Goal: Information Seeking & Learning: Learn about a topic

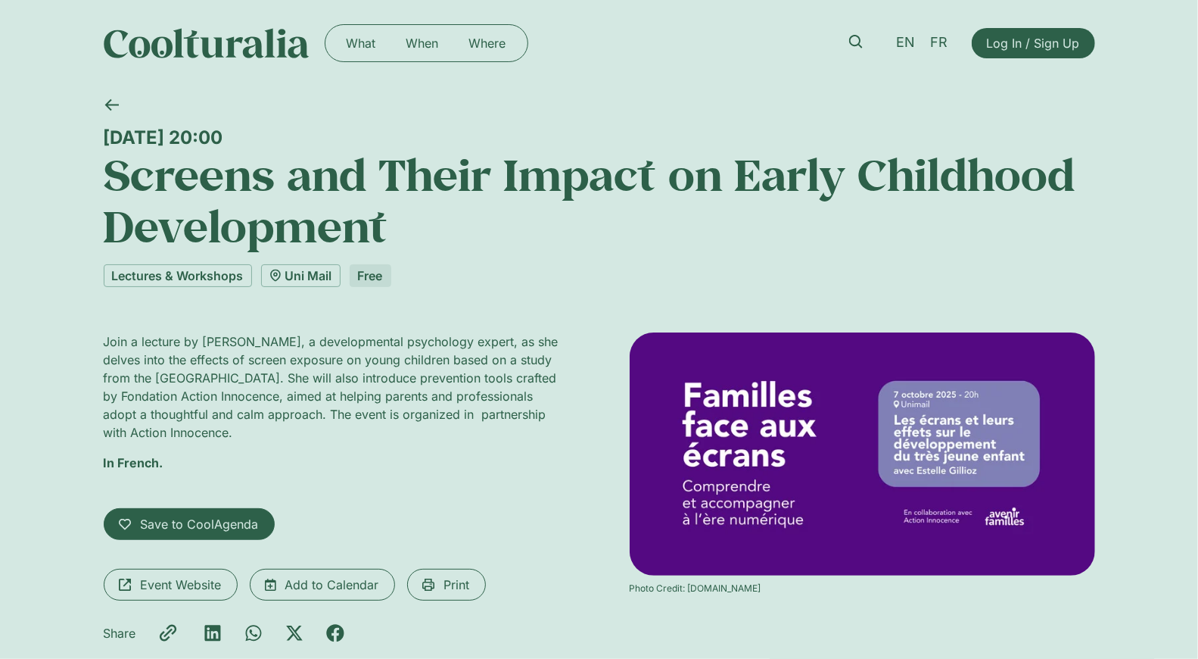
drag, startPoint x: 749, startPoint y: 421, endPoint x: 992, endPoint y: 1, distance: 485.4
click at [109, 131] on div "[DATE] 20:00" at bounding box center [600, 137] width 992 height 22
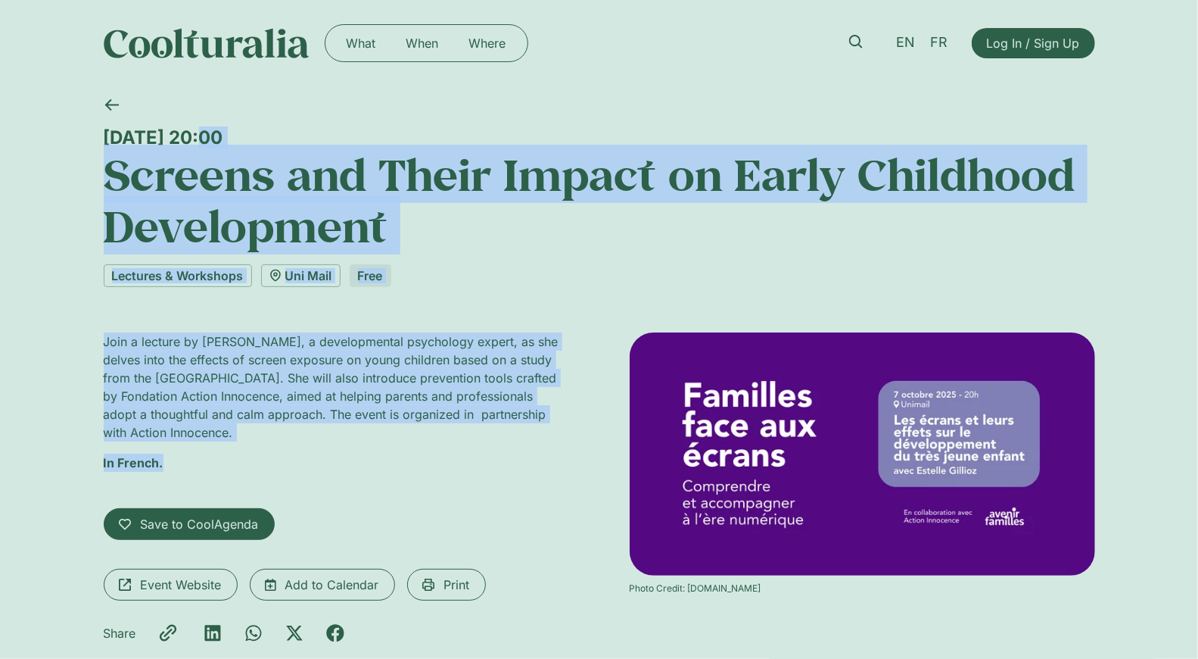
drag, startPoint x: 102, startPoint y: 131, endPoint x: 191, endPoint y: 460, distance: 341.0
click at [191, 460] on div "[DATE] 20:00 Screens and Their Impact on Early Childhood Development Lectures &…" at bounding box center [599, 397] width 1198 height 622
copy div "[DATE] 20:00 Screens and Their Impact on Early Childhood Development Lectures &…"
click at [417, 227] on h1 "Screens and Their Impact on Early Childhood Development" at bounding box center [600, 200] width 992 height 104
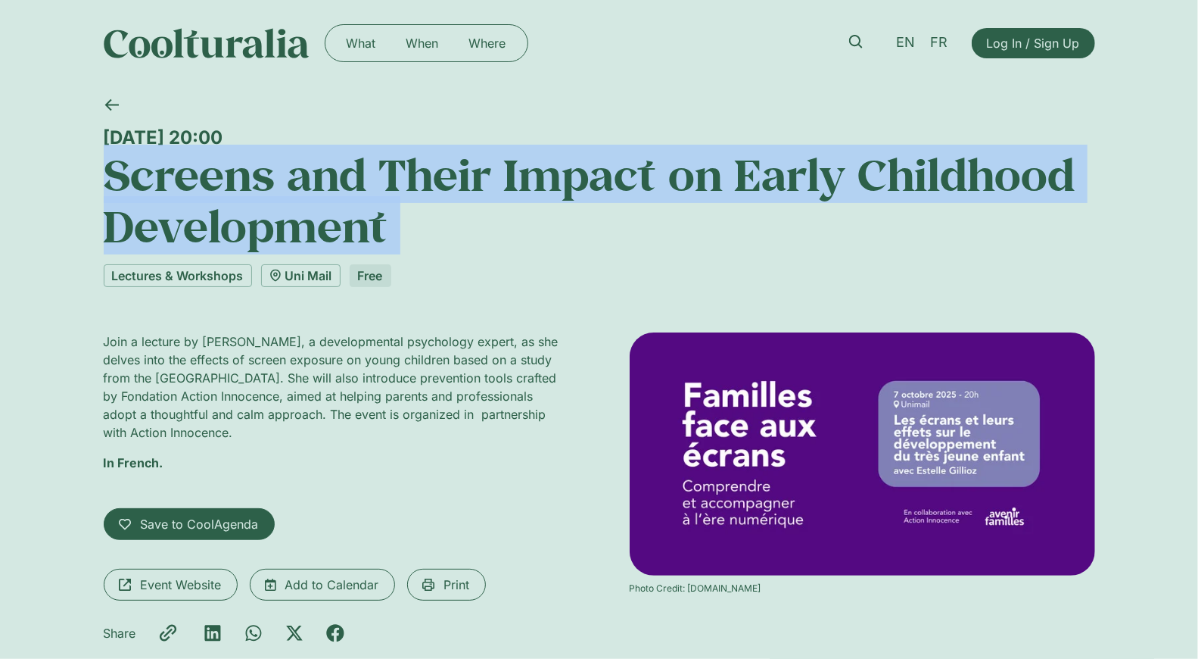
drag, startPoint x: 417, startPoint y: 227, endPoint x: 84, endPoint y: 173, distance: 337.5
click at [84, 173] on div "[DATE] 20:00 Screens and Their Impact on Early Childhood Development Lectures &…" at bounding box center [599, 397] width 1198 height 622
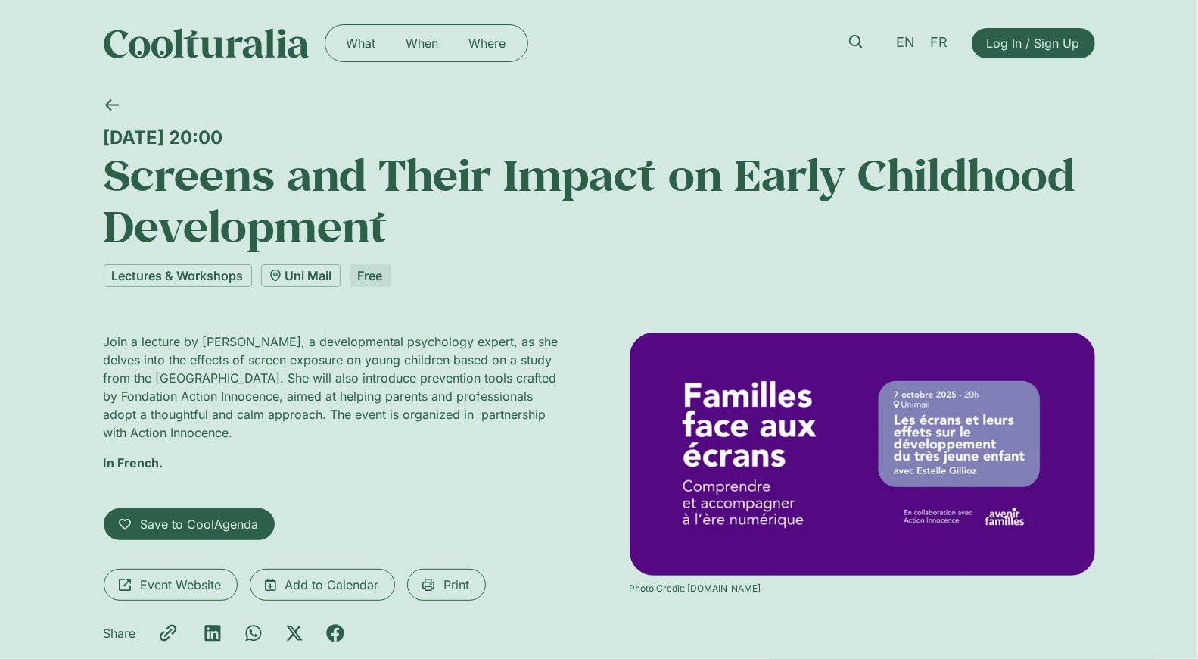
click at [472, 258] on div "Tuesday 7 October, 20:00 Screens and Their Impact on Early Childhood Developmen…" at bounding box center [600, 186] width 992 height 201
drag, startPoint x: 341, startPoint y: 145, endPoint x: 102, endPoint y: 136, distance: 239.4
click at [102, 136] on div "Tuesday 7 October, 20:00 Screens and Their Impact on Early Childhood Developmen…" at bounding box center [599, 397] width 1198 height 622
drag, startPoint x: 337, startPoint y: 140, endPoint x: 64, endPoint y: 132, distance: 273.4
click at [64, 132] on div "Tuesday 7 October, 20:00 Screens and Their Impact on Early Childhood Developmen…" at bounding box center [599, 397] width 1198 height 622
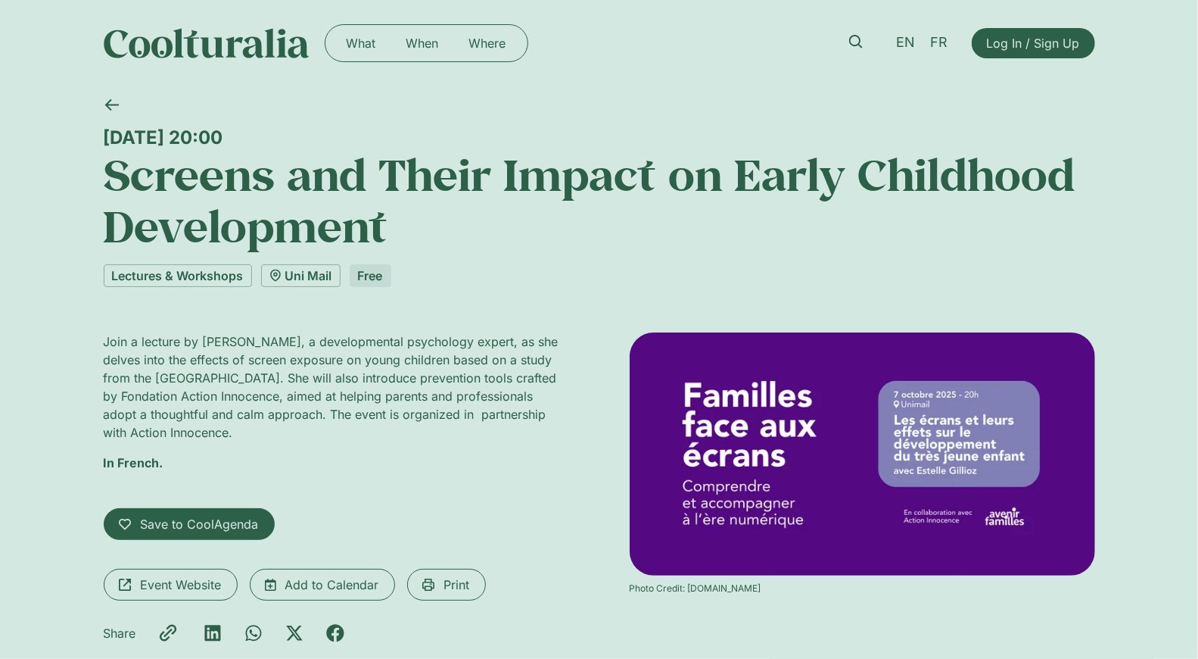
copy div "Tuesday 7 October, 20:00"
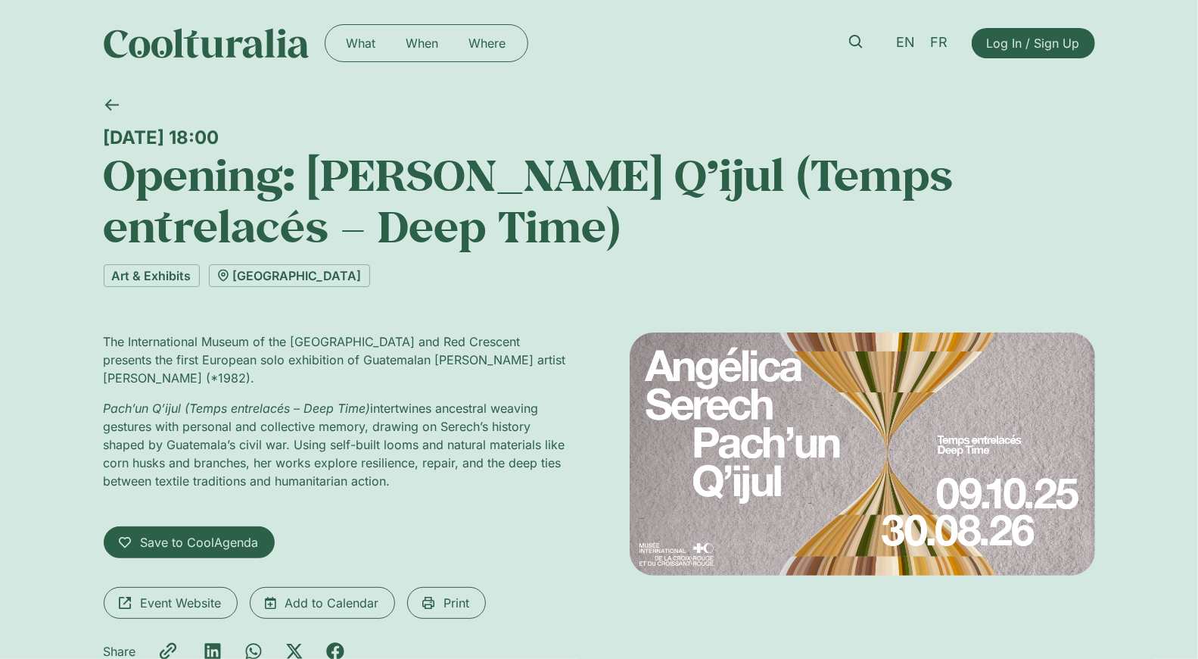
click at [825, 408] on img at bounding box center [863, 453] width 466 height 243
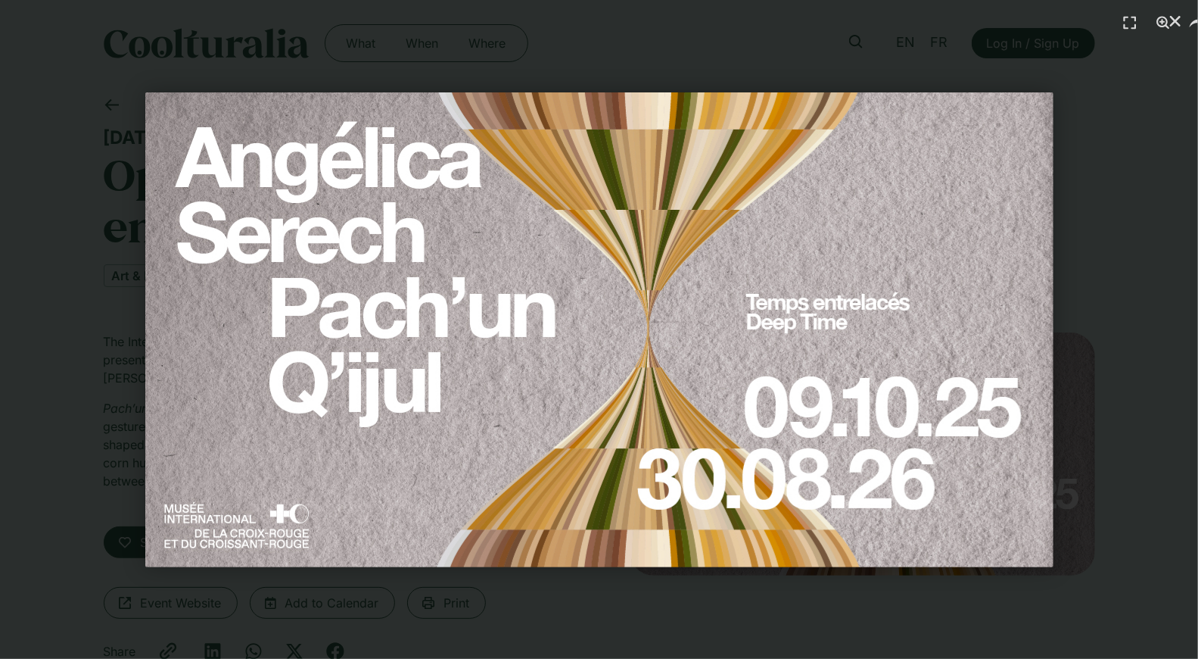
click div at bounding box center [599, 329] width 1198 height 659
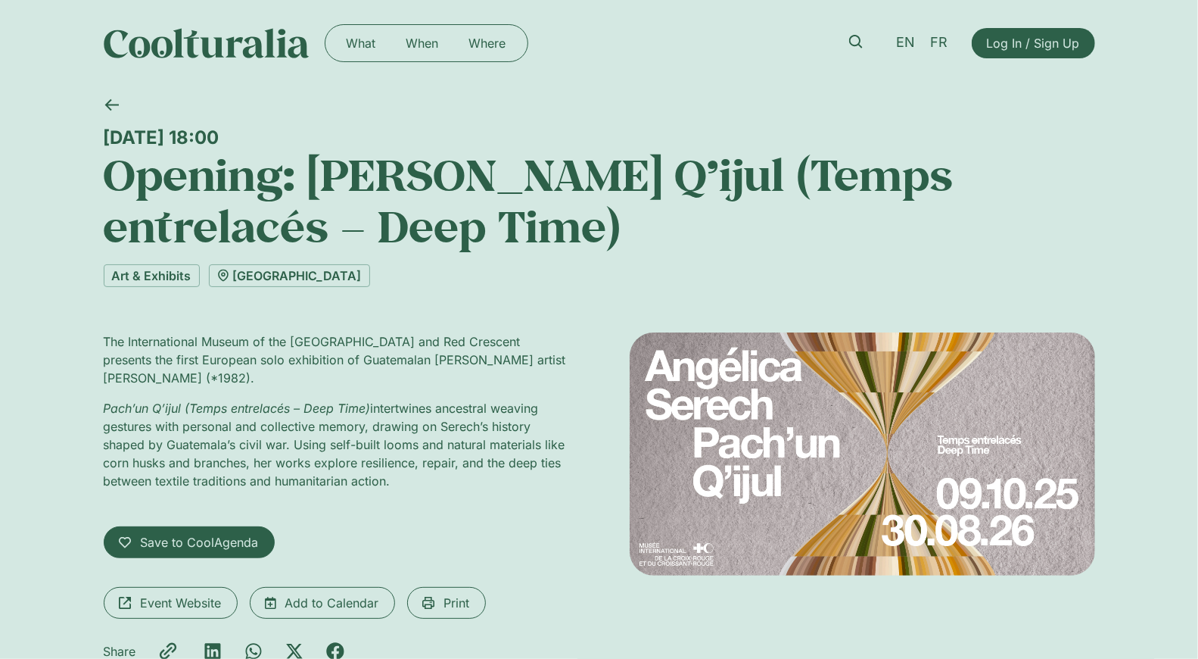
drag, startPoint x: 98, startPoint y: 124, endPoint x: 453, endPoint y: 488, distance: 508.1
click at [453, 488] on div "[DATE] 18:00 Opening: [PERSON_NAME]’un Q’ijul (Temps entrelacés – Deep Time) Ar…" at bounding box center [600, 406] width 992 height 640
copy div "[DATE] 18:00 Opening: [PERSON_NAME] Q’ijul (Temps entrelacés – Deep Time) Art &…"
click at [681, 179] on h1 "Opening: [PERSON_NAME] Q’ijul (Temps entrelacés – Deep Time)" at bounding box center [600, 200] width 992 height 104
drag, startPoint x: 807, startPoint y: 239, endPoint x: 94, endPoint y: 194, distance: 714.6
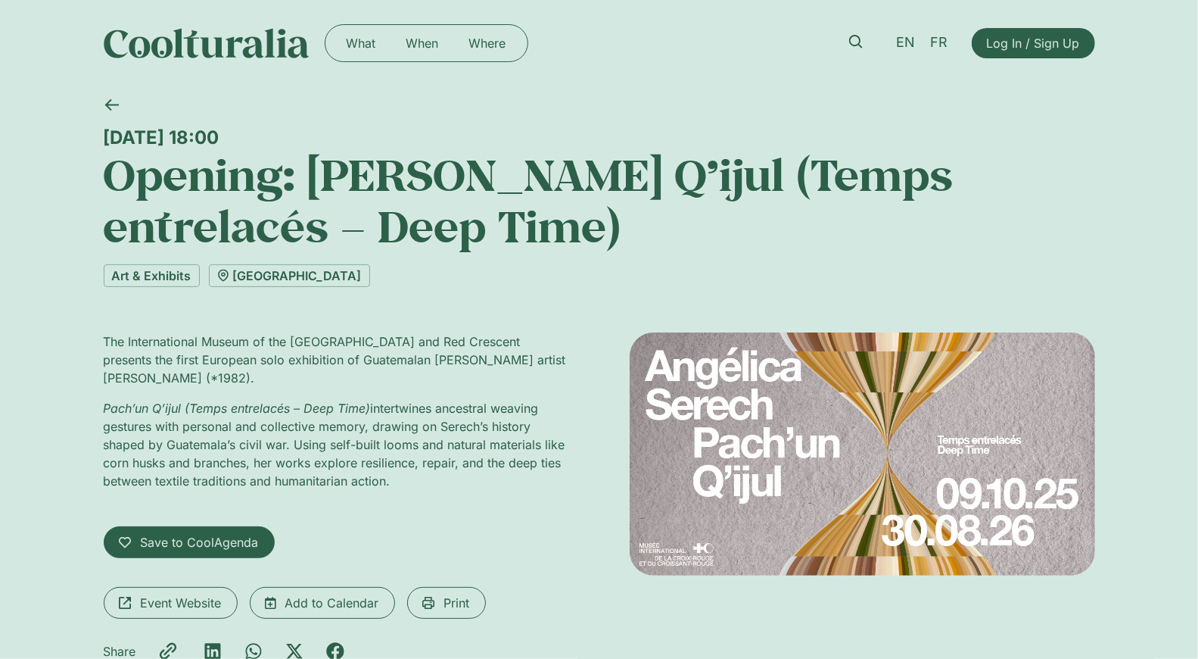
click at [94, 194] on div "[DATE] 18:00 Opening: [PERSON_NAME]’un Q’ijul (Temps entrelacés – Deep Time) Ar…" at bounding box center [599, 406] width 1198 height 640
copy h1 "Opening: [PERSON_NAME] Q’ijul (Temps entrelacés – Deep Time)"
drag, startPoint x: 412, startPoint y: 142, endPoint x: 106, endPoint y: 132, distance: 306.0
click at [106, 132] on div "[DATE] 18:00" at bounding box center [600, 137] width 992 height 22
copy div "[DATE] 18:00"
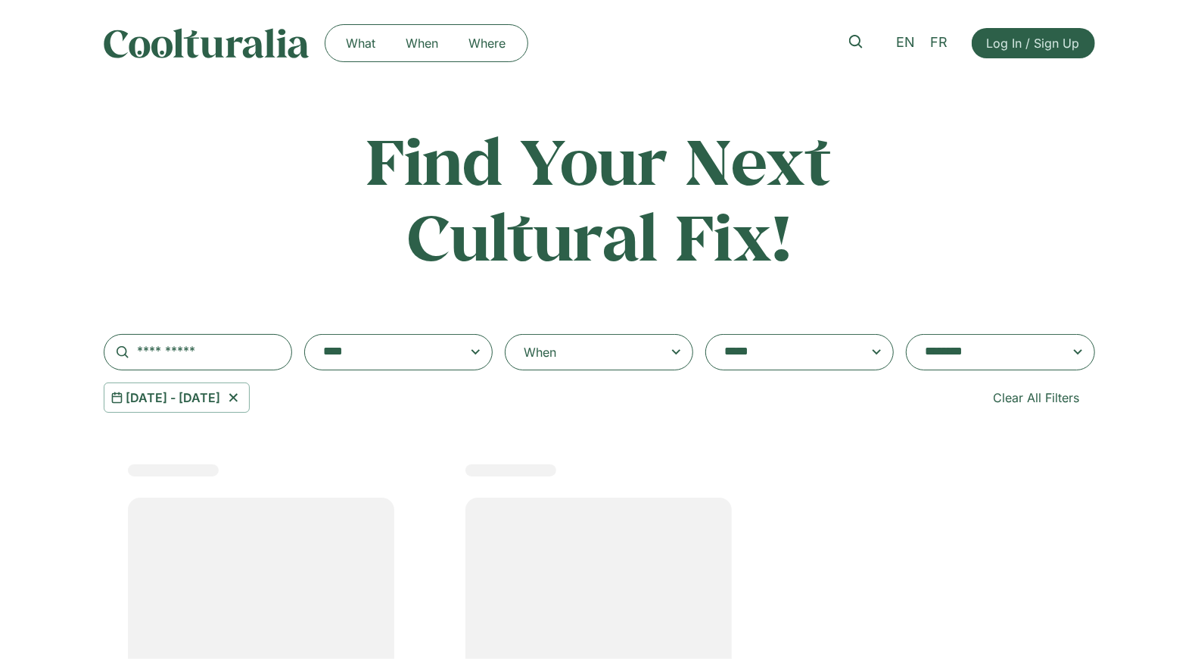
click at [243, 390] on icon at bounding box center [233, 397] width 19 height 18
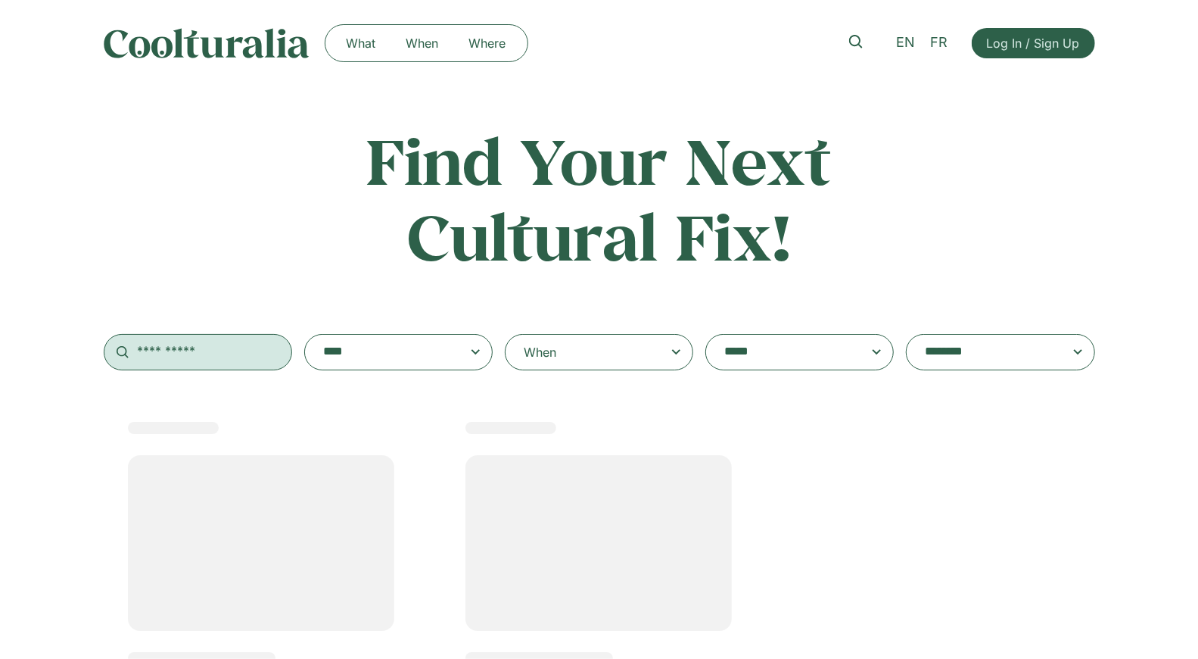
click at [226, 348] on input "text" at bounding box center [198, 352] width 189 height 36
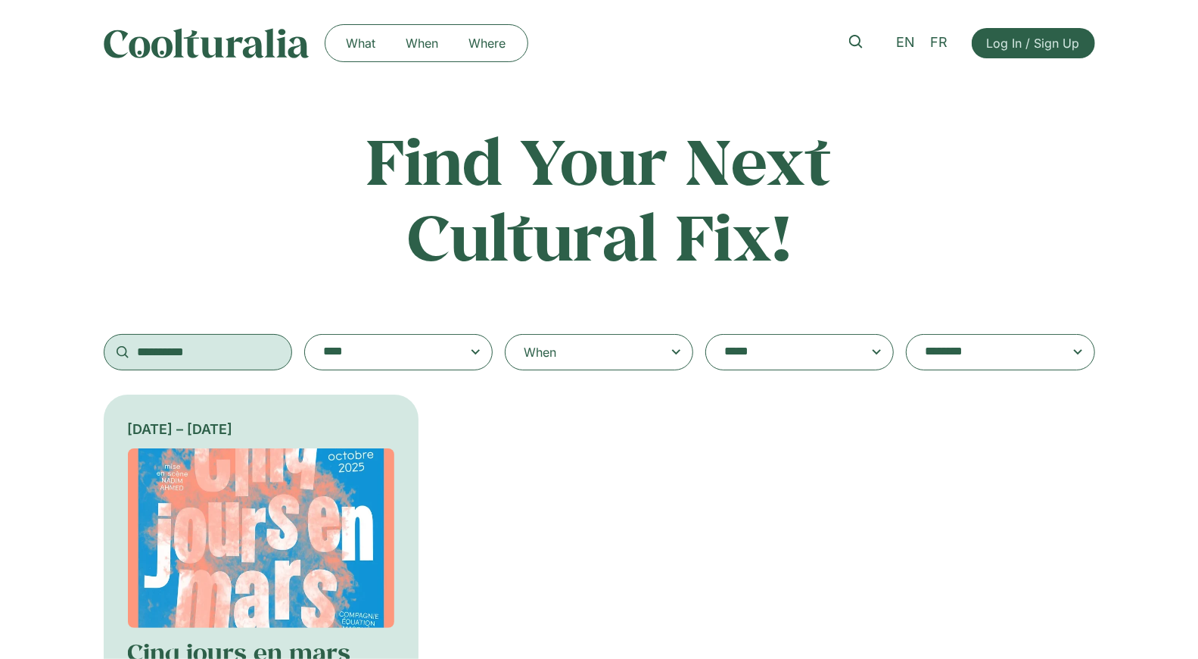
type input "**********"
click at [248, 483] on img at bounding box center [261, 537] width 267 height 179
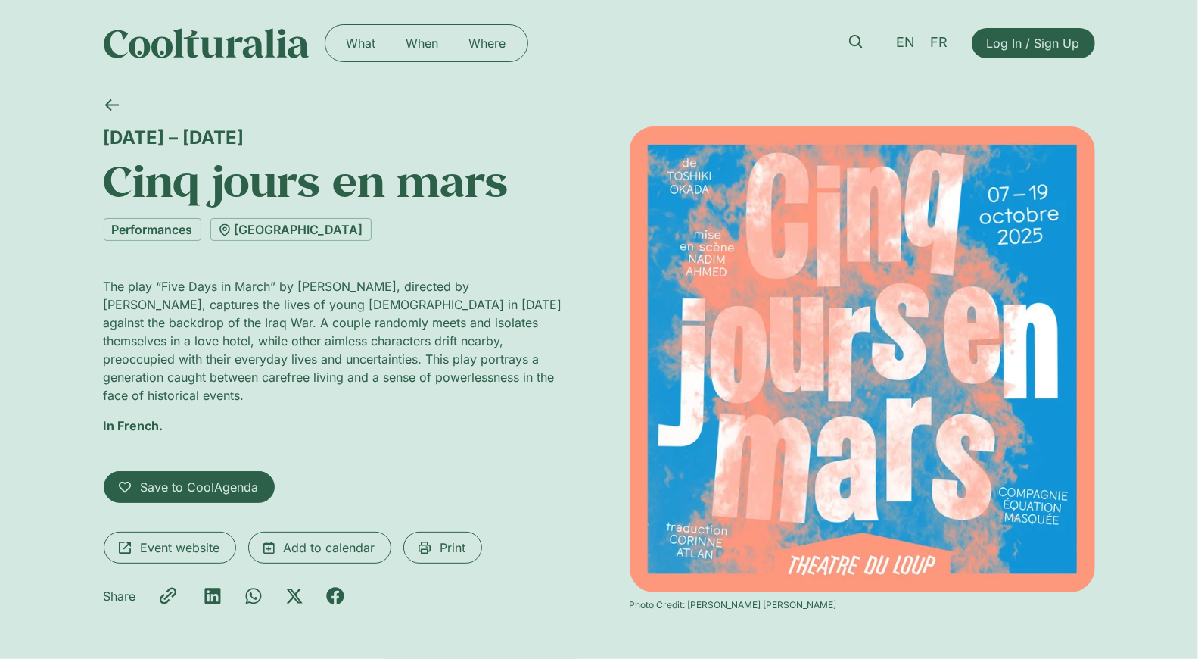
drag, startPoint x: 821, startPoint y: 389, endPoint x: 1100, endPoint y: 19, distance: 463.3
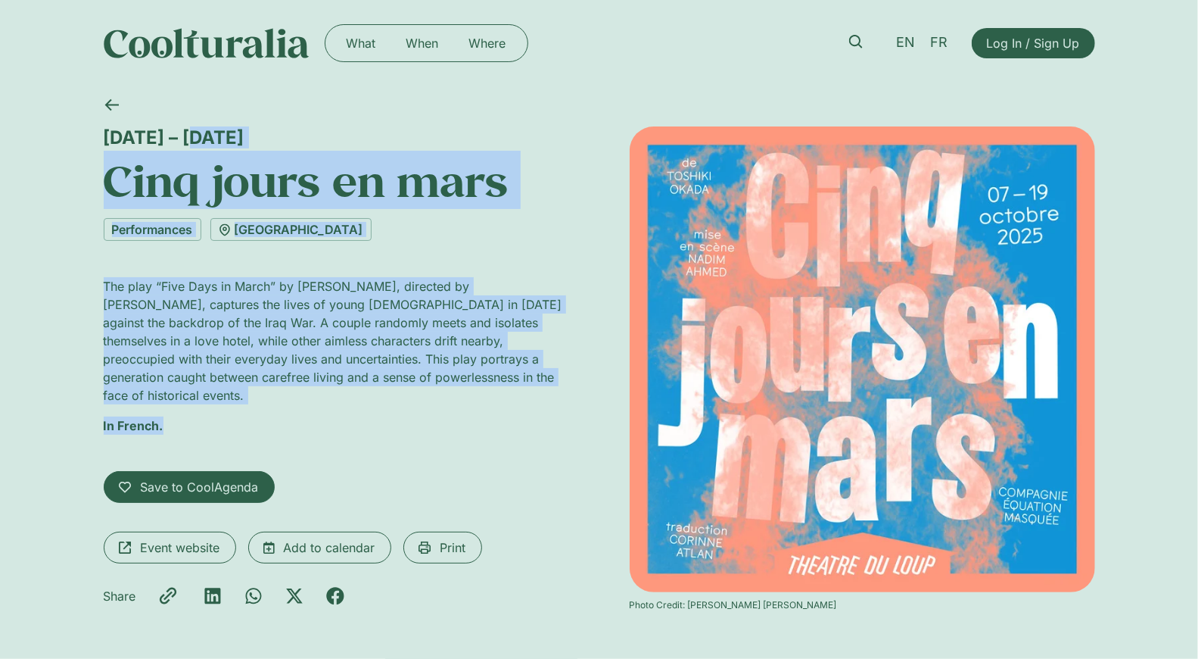
drag, startPoint x: 95, startPoint y: 131, endPoint x: 279, endPoint y: 421, distance: 343.0
click at [279, 421] on div "7 – 19 October Cinq jours en mars Performances Théâtre du Loup The play “Five D…" at bounding box center [599, 378] width 1198 height 584
copy div "7 – 19 October Cinq jours en mars Performances Théâtre du Loup The play “Five D…"
